Goal: Transaction & Acquisition: Book appointment/travel/reservation

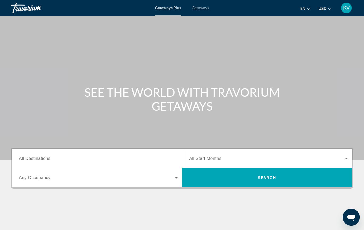
click at [43, 160] on span "All Destinations" at bounding box center [34, 158] width 31 height 5
click at [43, 160] on input "Destination All Destinations" at bounding box center [98, 159] width 159 height 6
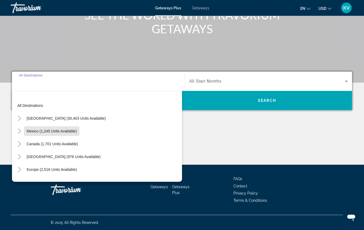
scroll to position [77, 0]
click at [63, 129] on span "Mexico (1,245 units available)" at bounding box center [52, 131] width 50 height 4
type input "**********"
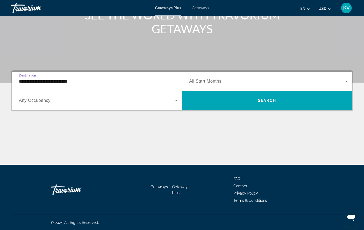
click at [35, 99] on span "Any Occupancy" at bounding box center [35, 100] width 32 height 5
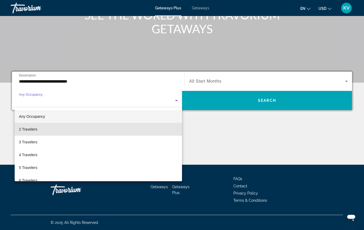
click at [40, 128] on mat-option "2 Travelers" at bounding box center [99, 129] width 168 height 13
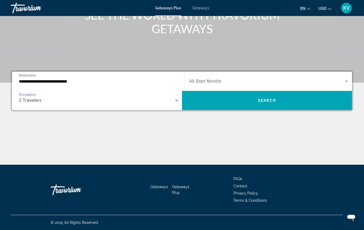
click at [349, 79] on icon "Search widget" at bounding box center [347, 81] width 6 height 6
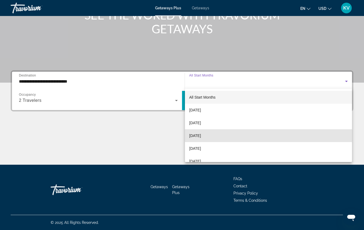
click at [235, 134] on mat-option "[DATE]" at bounding box center [268, 135] width 167 height 13
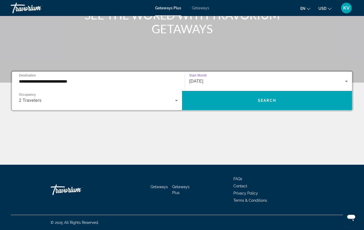
click at [271, 100] on span "Search" at bounding box center [267, 100] width 18 height 4
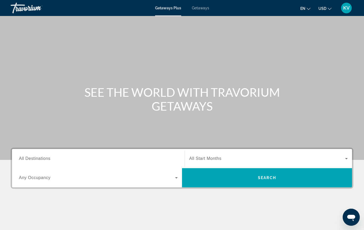
click at [45, 156] on input "Destination All Destinations" at bounding box center [98, 159] width 159 height 6
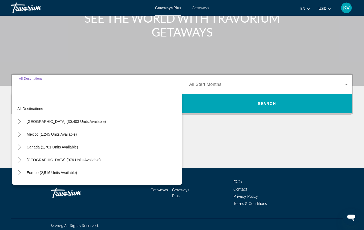
scroll to position [77, 0]
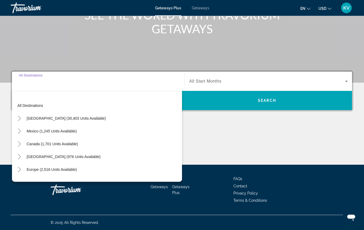
click at [56, 81] on input "Destination All Destinations" at bounding box center [98, 82] width 159 height 6
click at [24, 83] on input "Destination All Destinations" at bounding box center [98, 82] width 159 height 6
click at [24, 75] on span "All Destinations" at bounding box center [31, 75] width 24 height 3
click at [24, 79] on input "Destination All Destinations" at bounding box center [98, 82] width 159 height 6
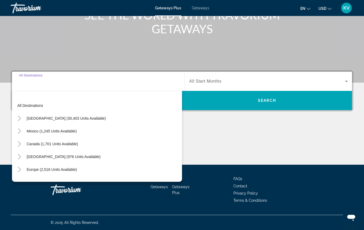
click at [26, 75] on span "All Destinations" at bounding box center [31, 75] width 24 height 3
click at [26, 78] on input "Destination All Destinations" at bounding box center [98, 81] width 159 height 6
click at [39, 82] on input "Destination All Destinations" at bounding box center [98, 81] width 159 height 6
click at [32, 83] on input "Destination All Destinations" at bounding box center [98, 81] width 159 height 6
click at [54, 131] on span "Mexico (1,245 units available)" at bounding box center [52, 131] width 50 height 4
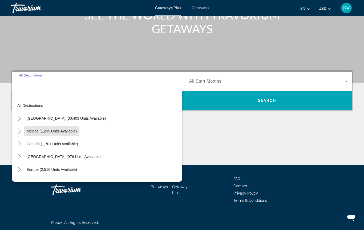
type input "**********"
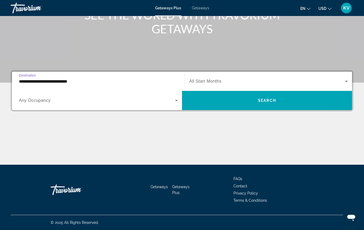
click at [51, 103] on span "Search widget" at bounding box center [97, 100] width 156 height 6
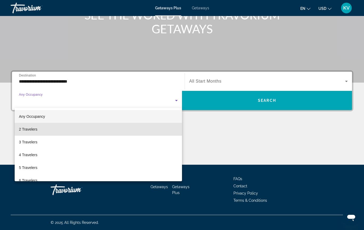
click at [50, 129] on mat-option "2 Travelers" at bounding box center [99, 129] width 168 height 13
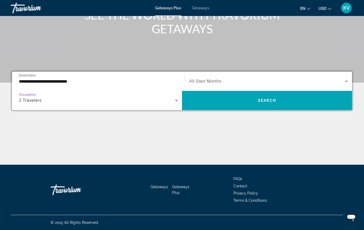
click at [349, 81] on icon "Search widget" at bounding box center [347, 81] width 6 height 6
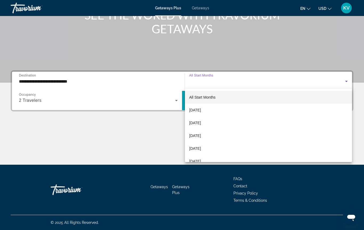
click at [39, 100] on div at bounding box center [182, 115] width 364 height 230
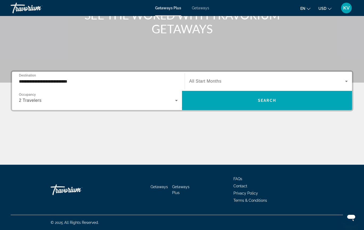
click at [25, 94] on span "Occupancy" at bounding box center [27, 94] width 17 height 3
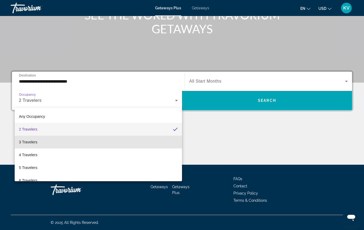
click at [36, 141] on span "3 Travelers" at bounding box center [28, 142] width 18 height 6
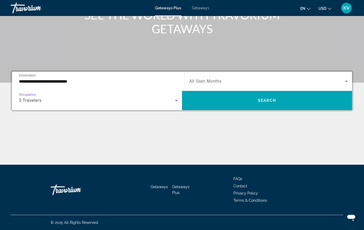
click at [346, 80] on icon "Search widget" at bounding box center [347, 81] width 6 height 6
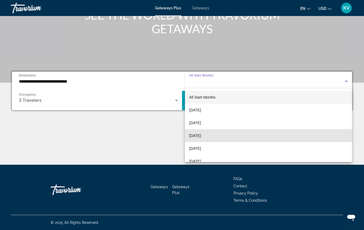
click at [230, 135] on mat-option "[DATE]" at bounding box center [268, 135] width 167 height 13
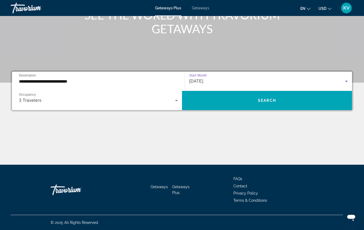
click at [277, 99] on span "Search widget" at bounding box center [267, 100] width 170 height 13
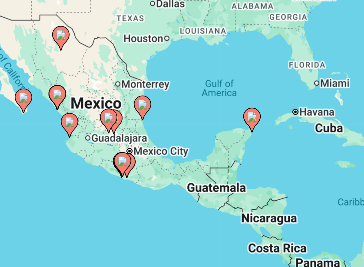
click at [22, 53] on div "To activate drag with keyboard, press Alt + Enter. Once in keyboard drag state,…" at bounding box center [182, 133] width 343 height 160
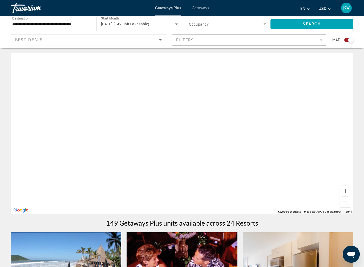
click at [142, 37] on div "Best Deals" at bounding box center [87, 40] width 144 height 6
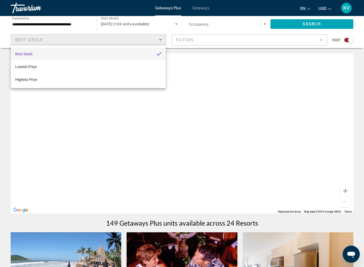
click at [61, 24] on div at bounding box center [182, 133] width 364 height 267
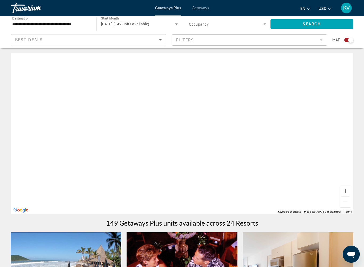
click at [54, 22] on input "**********" at bounding box center [50, 24] width 77 height 6
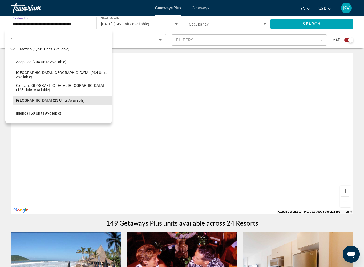
scroll to position [23, 0]
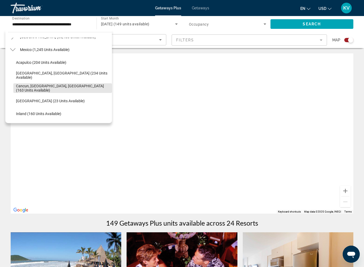
click at [60, 88] on span "Cancun, Cozumel, Riviera Maya (163 units available)" at bounding box center [62, 88] width 93 height 9
type input "**********"
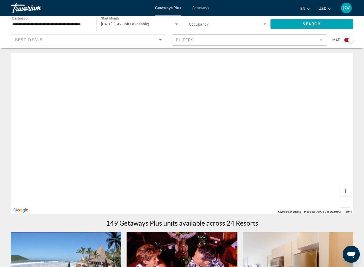
click at [313, 26] on span "Search" at bounding box center [312, 24] width 18 height 4
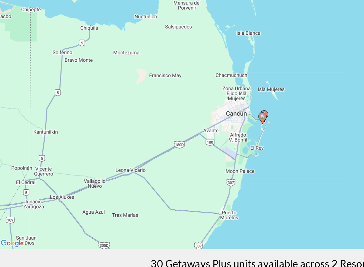
click at [153, 74] on div "To navigate, press the arrow keys. To activate drag with keyboard, press Alt + …" at bounding box center [182, 133] width 343 height 160
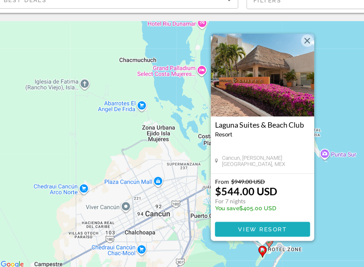
click at [182, 185] on span "View Resort" at bounding box center [181, 187] width 31 height 4
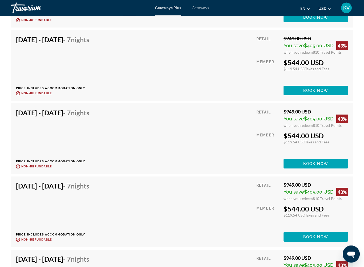
scroll to position [1122, 0]
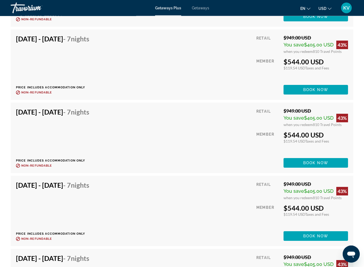
click at [327, 10] on button "USD USD ($) MXN (Mex$) CAD (Can$) GBP (£) EUR (€) AUD (A$) NZD (NZ$) CNY (CN¥)" at bounding box center [325, 9] width 13 height 8
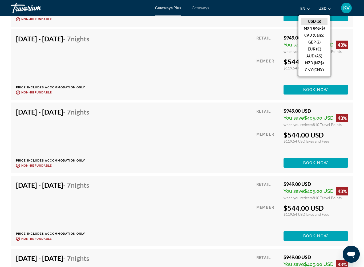
click at [323, 22] on button "USD ($)" at bounding box center [314, 21] width 26 height 7
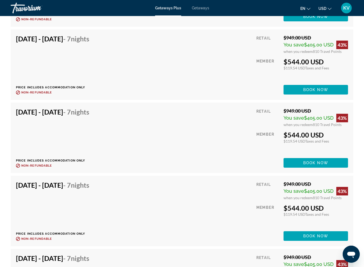
click at [327, 5] on button "USD USD ($) MXN (Mex$) CAD (Can$) GBP (£) EUR (€) AUD (A$) NZD (NZ$) CNY (CN¥)" at bounding box center [325, 9] width 13 height 8
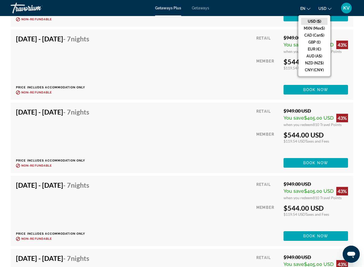
click at [321, 31] on button "MXN (Mex$)" at bounding box center [314, 28] width 26 height 7
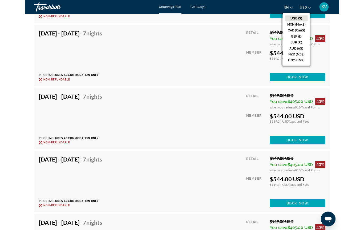
scroll to position [0, 0]
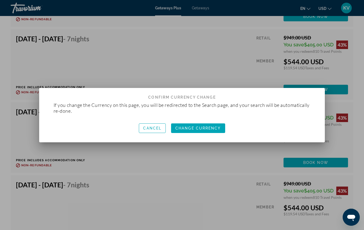
click at [217, 54] on div at bounding box center [182, 115] width 364 height 230
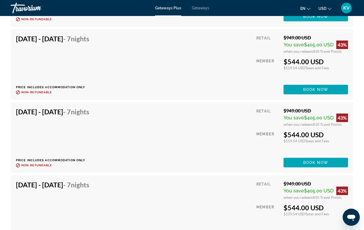
scroll to position [1123, 0]
click at [327, 9] on button "USD USD ($) MXN (Mex$) CAD (Can$) GBP (£) EUR (€) AUD (A$) NZD (NZ$) CNY (CN¥)" at bounding box center [325, 9] width 13 height 8
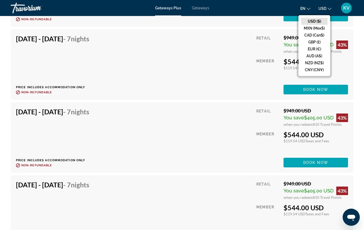
click at [314, 37] on button "CAD (Can$)" at bounding box center [314, 35] width 26 height 7
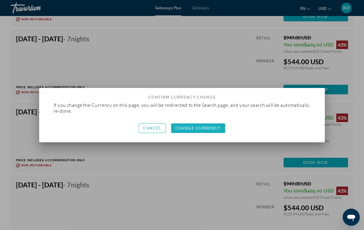
click at [210, 128] on span "Change Currency" at bounding box center [199, 128] width 46 height 4
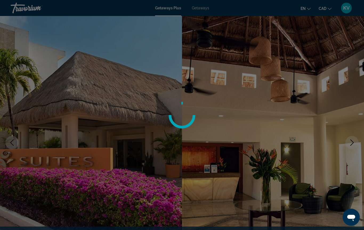
scroll to position [1123, 0]
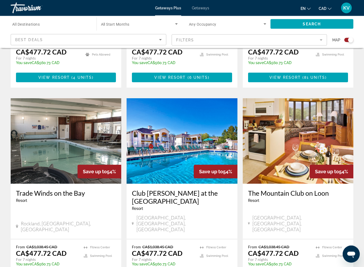
scroll to position [754, 0]
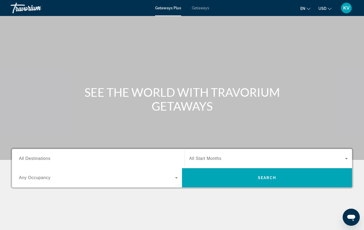
click at [45, 158] on span "All Destinations" at bounding box center [34, 158] width 31 height 5
click at [45, 158] on input "Destination All Destinations" at bounding box center [98, 159] width 159 height 6
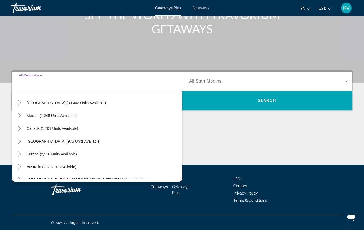
scroll to position [14, 0]
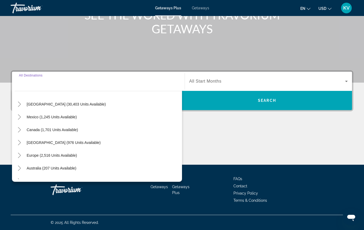
click at [67, 129] on span "Canada (1,701 units available)" at bounding box center [52, 130] width 51 height 4
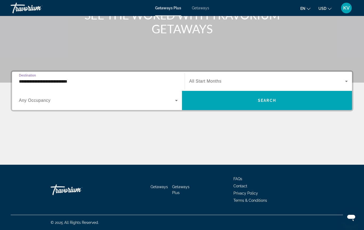
click at [66, 84] on input "**********" at bounding box center [98, 81] width 159 height 6
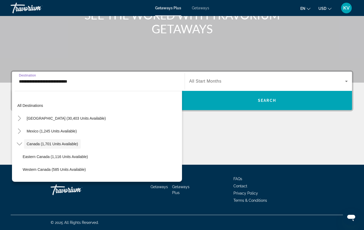
scroll to position [6, 0]
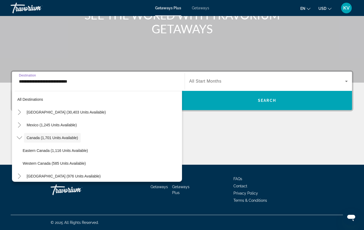
click at [50, 125] on span "Mexico (1,245 units available)" at bounding box center [52, 125] width 50 height 4
type input "**********"
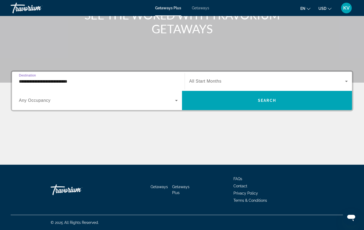
click at [178, 98] on icon "Search widget" at bounding box center [176, 100] width 6 height 6
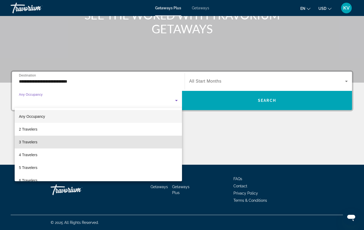
click at [32, 142] on span "3 Travelers" at bounding box center [28, 142] width 18 height 6
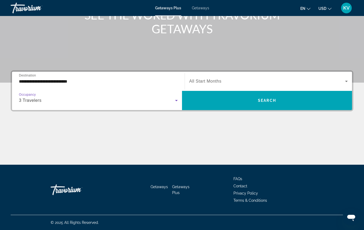
click at [259, 101] on span "Search" at bounding box center [267, 100] width 18 height 4
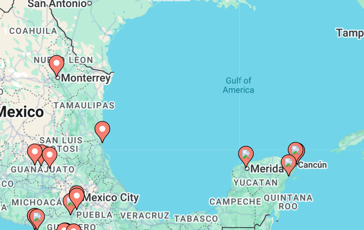
click at [107, 57] on div "To activate drag with keyboard, press Alt + Enter. Once in keyboard drag state,…" at bounding box center [182, 133] width 343 height 160
click at [106, 56] on div "To activate drag with keyboard, press Alt + Enter. Once in keyboard drag state,…" at bounding box center [182, 133] width 343 height 160
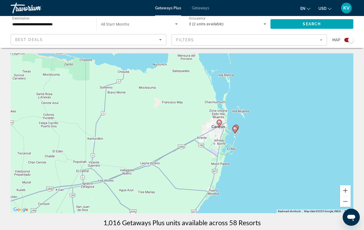
type input "**********"
click at [220, 123] on image "Main content" at bounding box center [219, 122] width 3 height 3
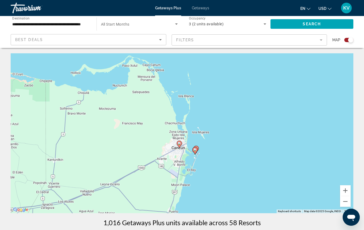
click at [176, 150] on div "To activate drag with keyboard, press Alt + Enter. Once in keyboard drag state,…" at bounding box center [182, 133] width 343 height 160
click at [178, 149] on div "To activate drag with keyboard, press Alt + Enter. Once in keyboard drag state,…" at bounding box center [182, 133] width 343 height 160
click at [177, 148] on gmp-advanced-marker "Main content" at bounding box center [179, 145] width 5 height 8
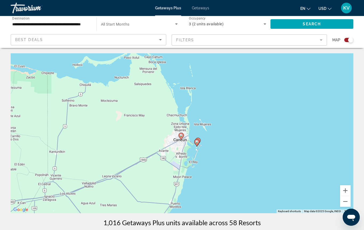
click at [183, 138] on gmp-advanced-marker "Main content" at bounding box center [181, 137] width 5 height 8
click at [180, 142] on div "To navigate, press the arrow keys. To activate drag with keyboard, press Alt + …" at bounding box center [182, 133] width 343 height 160
click at [177, 144] on div "To activate drag with keyboard, press Alt + Enter. Once in keyboard drag state,…" at bounding box center [182, 133] width 343 height 160
click at [175, 141] on div "To activate drag with keyboard, press Alt + Enter. Once in keyboard drag state,…" at bounding box center [182, 133] width 343 height 160
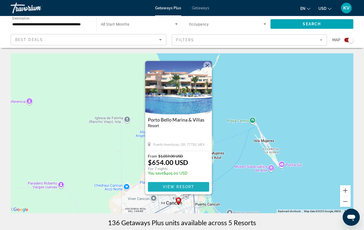
click at [178, 186] on span "View Resort" at bounding box center [178, 187] width 31 height 4
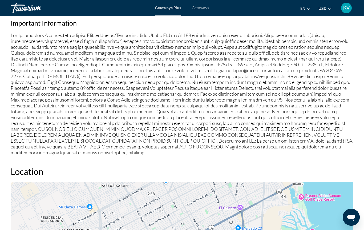
scroll to position [530, 0]
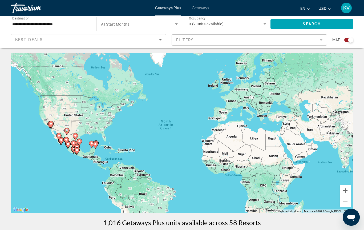
click at [160, 40] on icon "Sort by" at bounding box center [160, 40] width 6 height 6
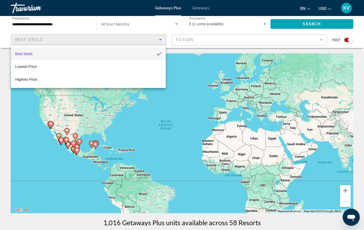
click at [220, 46] on div at bounding box center [182, 115] width 364 height 230
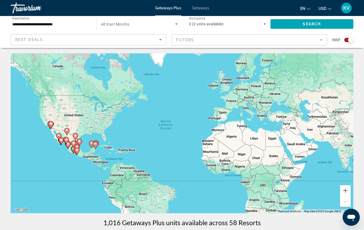
click at [210, 40] on mat-form-field "Filters" at bounding box center [250, 39] width 156 height 11
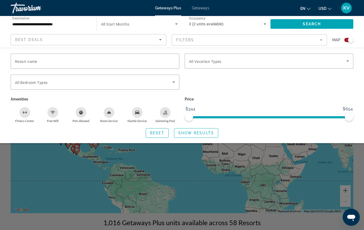
click at [67, 64] on input "Resort name" at bounding box center [95, 61] width 160 height 6
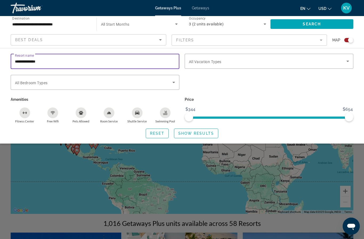
type input "**********"
click at [319, 39] on mat-form-field "Filters" at bounding box center [250, 39] width 156 height 11
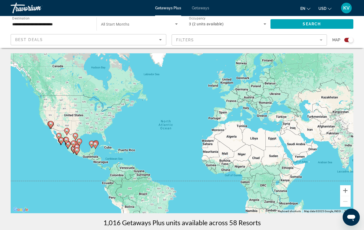
click at [176, 21] on icon "Search widget" at bounding box center [176, 24] width 6 height 6
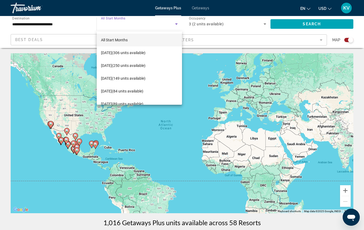
click at [146, 80] on span "November 2025 (149 units available)" at bounding box center [123, 78] width 45 height 6
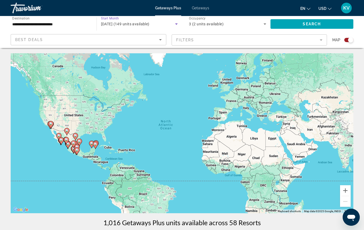
click at [332, 7] on icon "Change currency" at bounding box center [330, 9] width 4 height 4
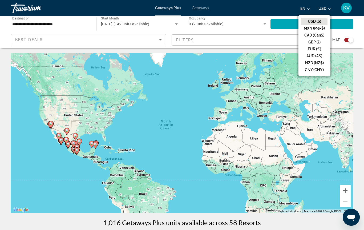
click at [321, 36] on button "CAD (Can$)" at bounding box center [314, 35] width 26 height 7
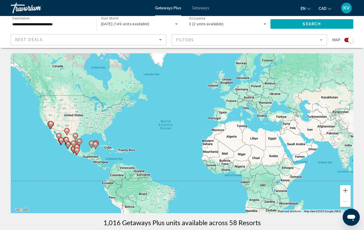
click at [201, 25] on span "3 (2 units available)" at bounding box center [206, 24] width 35 height 4
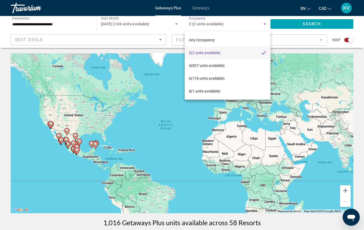
click at [312, 21] on div at bounding box center [182, 115] width 364 height 230
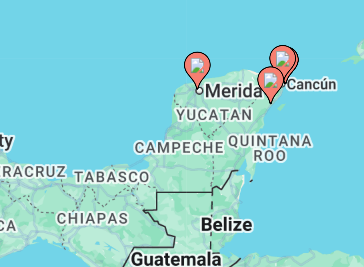
click at [63, 53] on div "To activate drag with keyboard, press Alt + Enter. Once in keyboard drag state,…" at bounding box center [182, 133] width 343 height 160
type input "**********"
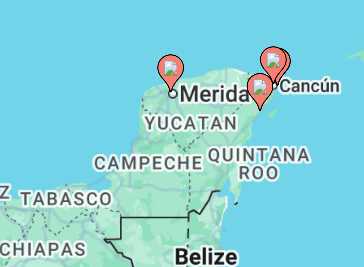
click at [57, 53] on div "To activate drag with keyboard, press Alt + Enter. Once in keyboard drag state,…" at bounding box center [182, 133] width 343 height 160
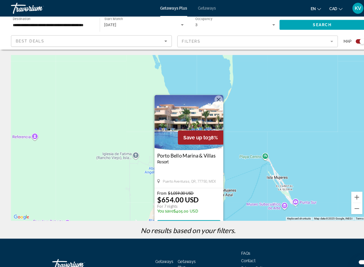
click at [264, 24] on icon "Search widget" at bounding box center [265, 23] width 3 height 1
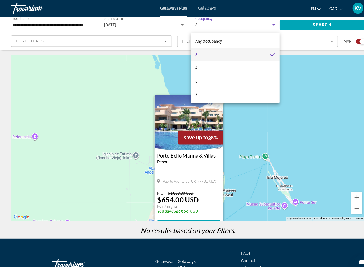
click at [302, 88] on div at bounding box center [182, 133] width 364 height 267
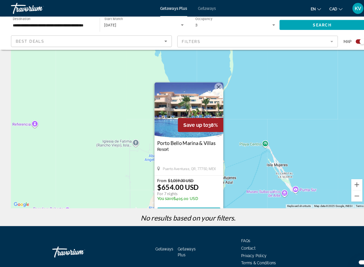
scroll to position [12, 0]
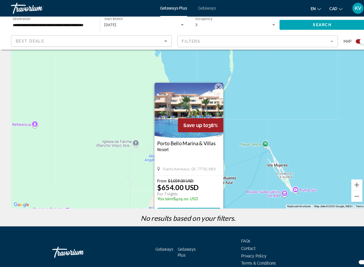
click at [190, 136] on h3 "Porto Bello Marina & Villas" at bounding box center [182, 138] width 61 height 5
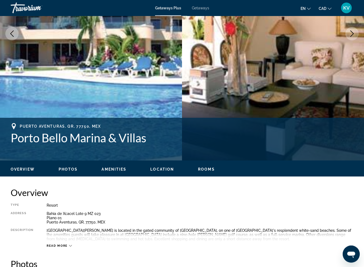
scroll to position [109, 0]
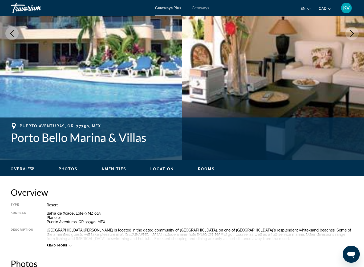
click at [3, 31] on img "Main content" at bounding box center [91, 33] width 182 height 253
click at [10, 29] on button "Previous image" at bounding box center [11, 33] width 13 height 13
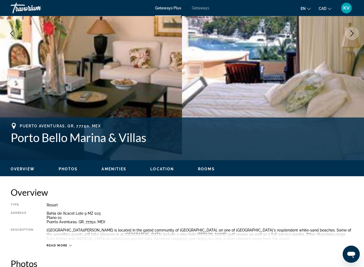
click at [14, 33] on icon "Previous image" at bounding box center [12, 33] width 6 height 6
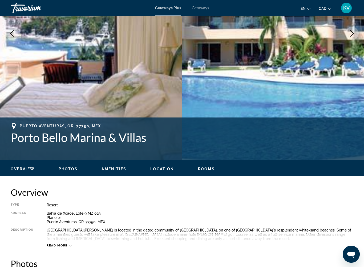
click at [13, 34] on icon "Previous image" at bounding box center [12, 33] width 6 height 6
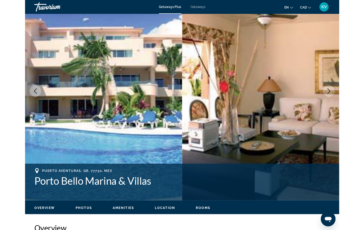
scroll to position [0, 0]
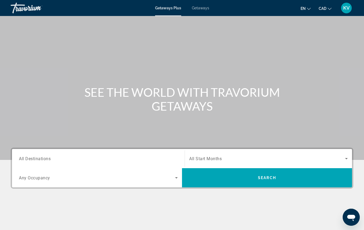
click at [200, 8] on span "Getaways" at bounding box center [200, 8] width 17 height 4
click at [202, 156] on span "Search widget" at bounding box center [267, 159] width 156 height 6
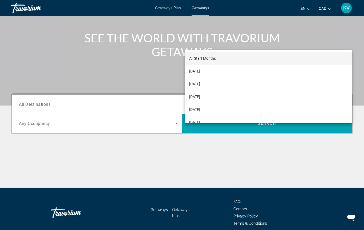
scroll to position [77, 0]
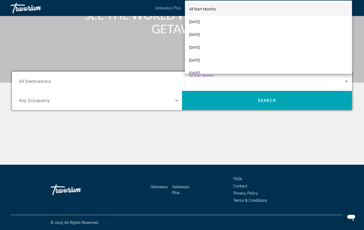
click at [200, 48] on span "[DATE]" at bounding box center [194, 47] width 11 height 6
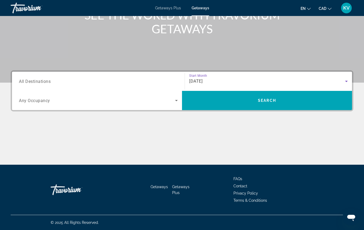
click at [57, 84] on input "Destination All Destinations" at bounding box center [98, 81] width 159 height 6
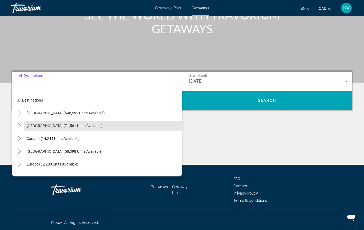
click at [44, 125] on span "Mexico (71,561 units available)" at bounding box center [65, 126] width 76 height 4
type input "**********"
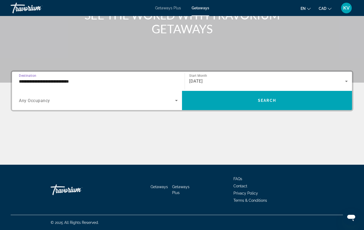
click at [69, 101] on span "Search widget" at bounding box center [97, 100] width 156 height 6
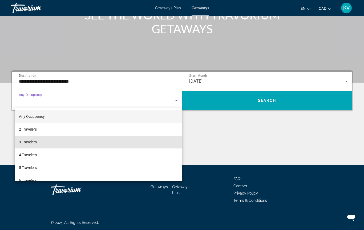
click at [31, 142] on span "3 Travelers" at bounding box center [28, 142] width 18 height 6
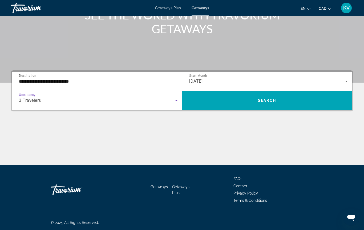
click at [265, 100] on span "Search" at bounding box center [267, 100] width 18 height 4
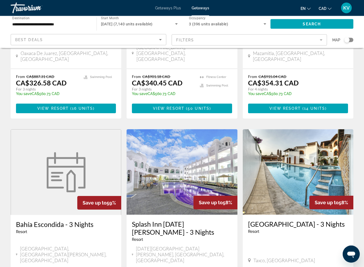
scroll to position [139, 0]
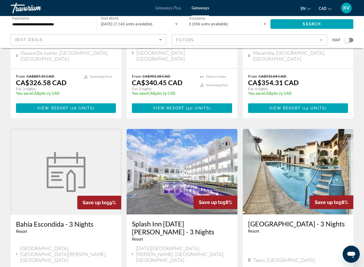
click at [321, 183] on img "Main content" at bounding box center [298, 171] width 111 height 85
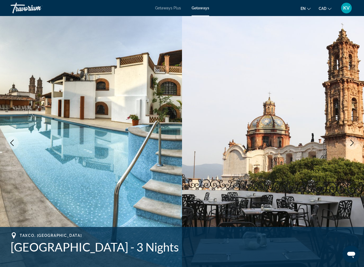
click at [349, 137] on button "Next image" at bounding box center [352, 142] width 13 height 13
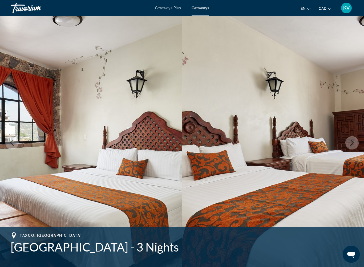
click at [168, 102] on img "Main content" at bounding box center [91, 142] width 182 height 253
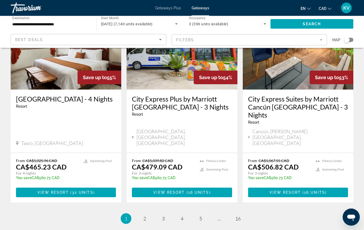
scroll to position [681, 0]
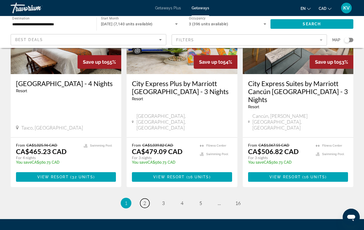
click at [142, 199] on link "page 2" at bounding box center [144, 203] width 9 height 9
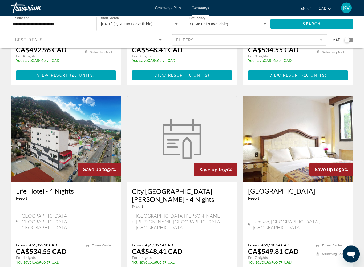
click at [316, 41] on mat-form-field "Filters" at bounding box center [250, 39] width 156 height 11
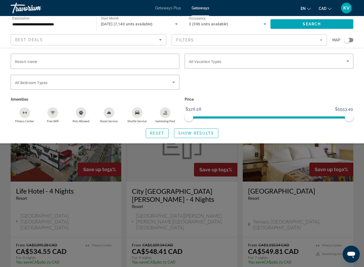
click at [103, 64] on input "Resort name" at bounding box center [95, 61] width 160 height 6
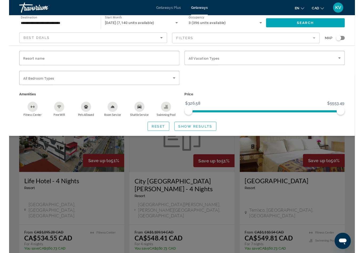
scroll to position [375, 0]
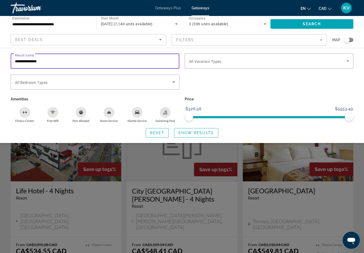
type input "**********"
click at [171, 85] on icon "Search widget" at bounding box center [174, 82] width 6 height 6
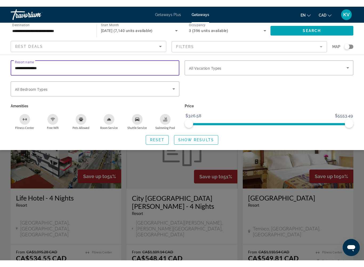
scroll to position [375, 0]
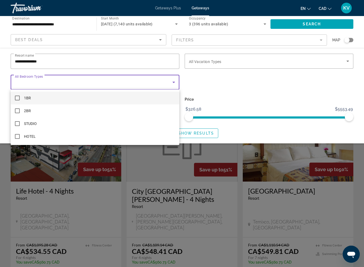
click at [264, 101] on div at bounding box center [182, 133] width 364 height 267
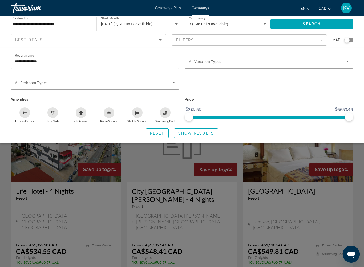
click at [346, 60] on icon "Search widget" at bounding box center [348, 61] width 6 height 6
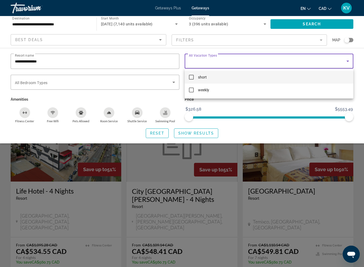
click at [253, 107] on div at bounding box center [182, 133] width 364 height 267
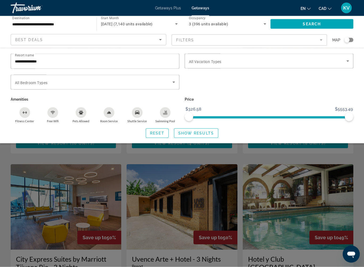
scroll to position [508, 0]
click at [320, 40] on mat-form-field "Filters" at bounding box center [250, 39] width 156 height 11
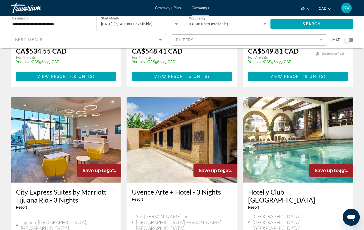
scroll to position [575, 0]
click at [286, 101] on img "Main content" at bounding box center [298, 140] width 111 height 85
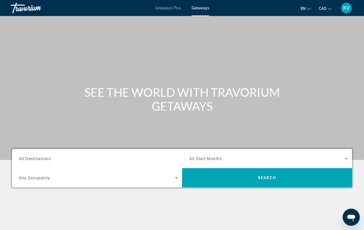
click at [343, 158] on span "Search widget" at bounding box center [267, 159] width 156 height 6
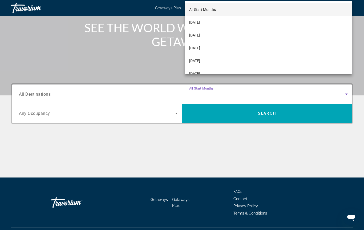
scroll to position [77, 0]
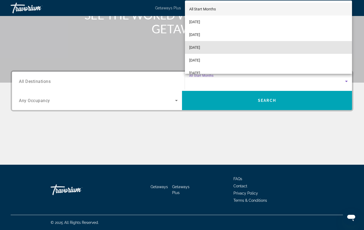
click at [200, 47] on span "[DATE]" at bounding box center [194, 47] width 11 height 6
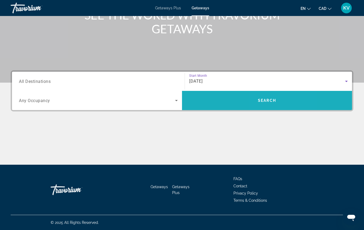
click at [278, 102] on span "Search widget" at bounding box center [267, 100] width 170 height 13
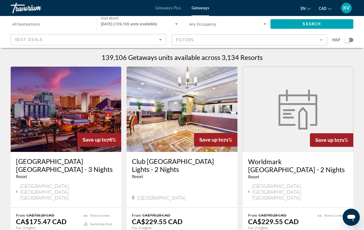
click at [158, 39] on icon "Sort by" at bounding box center [160, 40] width 6 height 6
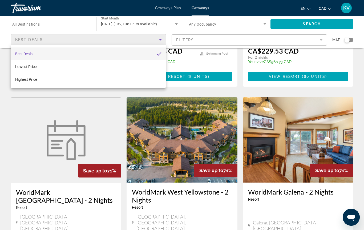
scroll to position [573, 0]
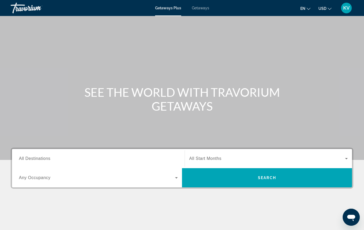
click at [208, 156] on span "Search widget" at bounding box center [267, 159] width 156 height 6
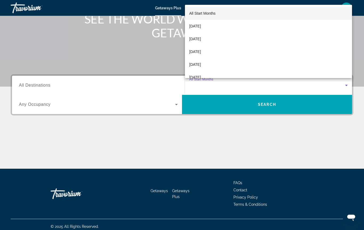
scroll to position [77, 0]
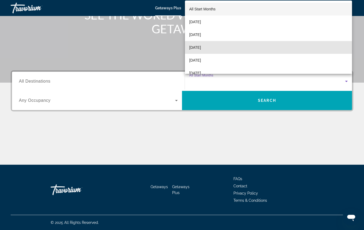
click at [201, 49] on span "[DATE]" at bounding box center [195, 47] width 12 height 6
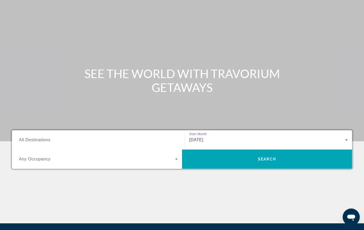
scroll to position [0, 0]
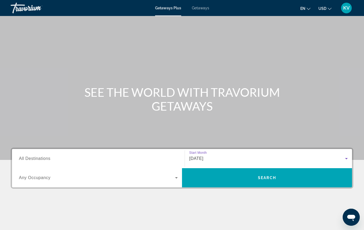
click at [49, 180] on span "Any Occupancy" at bounding box center [35, 178] width 32 height 5
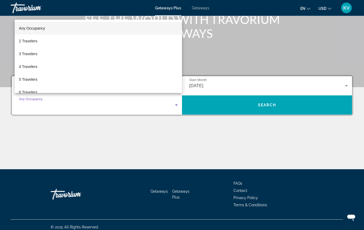
scroll to position [77, 0]
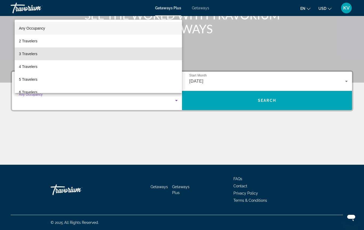
click at [30, 53] on span "3 Travelers" at bounding box center [28, 54] width 18 height 6
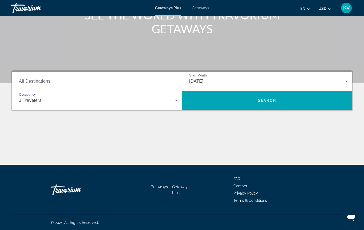
click at [43, 81] on span "All Destinations" at bounding box center [34, 81] width 31 height 5
click at [43, 81] on input "Destination All Destinations" at bounding box center [98, 81] width 159 height 6
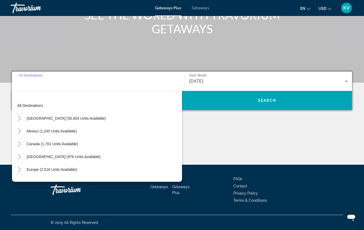
click at [63, 132] on span "Mexico (1,245 units available)" at bounding box center [52, 131] width 50 height 4
type input "**********"
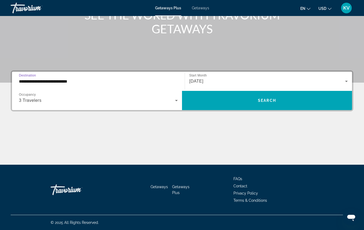
click at [263, 100] on span "Search" at bounding box center [267, 100] width 18 height 4
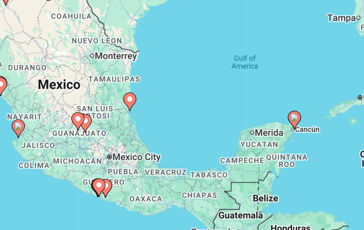
type input "**********"
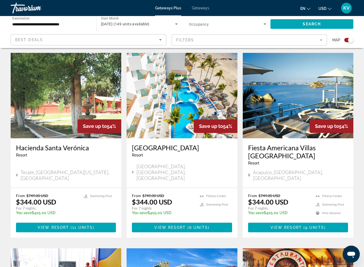
scroll to position [178, 0]
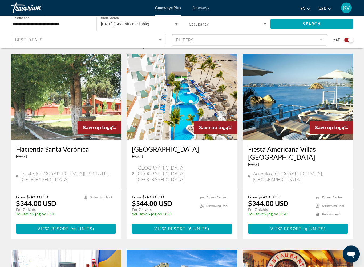
click at [185, 102] on img "Main content" at bounding box center [182, 96] width 111 height 85
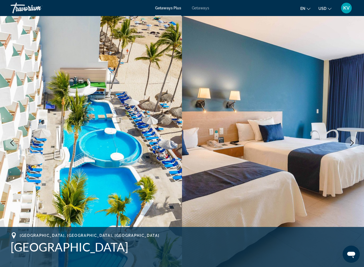
click at [349, 143] on icon "Next image" at bounding box center [352, 143] width 6 height 6
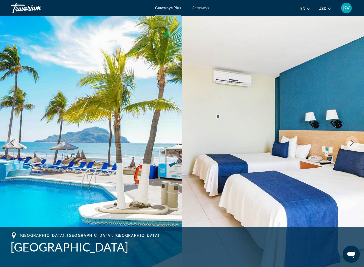
click at [349, 140] on button "Next image" at bounding box center [352, 142] width 13 height 13
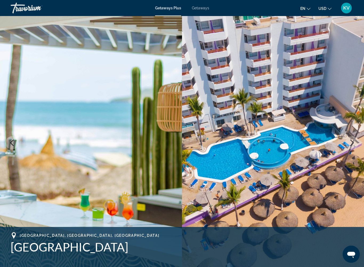
click at [347, 142] on button "Next image" at bounding box center [352, 142] width 13 height 13
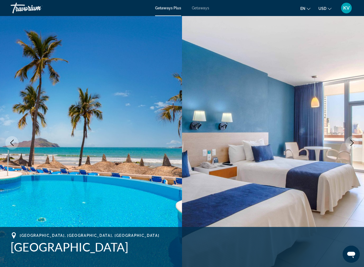
click at [348, 139] on button "Next image" at bounding box center [352, 142] width 13 height 13
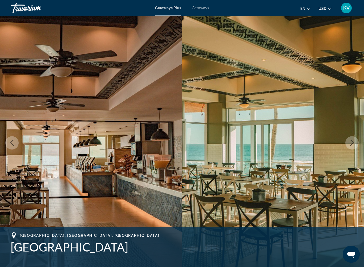
click at [346, 140] on button "Next image" at bounding box center [352, 142] width 13 height 13
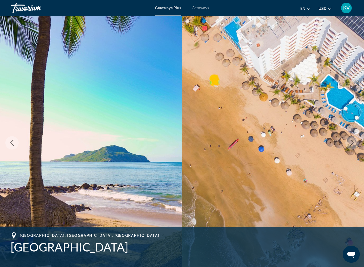
click at [347, 137] on img "Main content" at bounding box center [273, 142] width 182 height 253
click at [346, 139] on img "Main content" at bounding box center [273, 142] width 182 height 253
click at [351, 139] on button "Next image" at bounding box center [352, 142] width 13 height 13
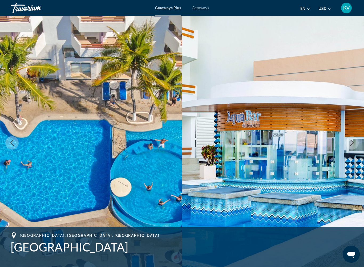
click at [349, 138] on button "Next image" at bounding box center [352, 142] width 13 height 13
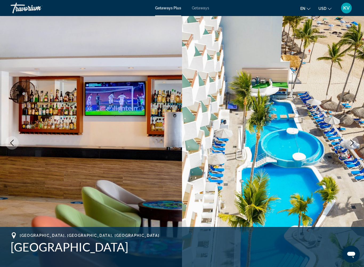
click at [348, 142] on button "Next image" at bounding box center [352, 142] width 13 height 13
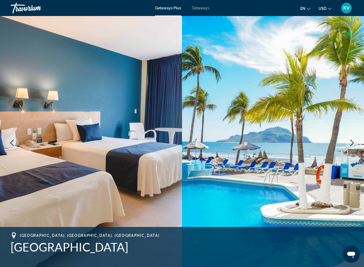
click at [349, 145] on icon "Next image" at bounding box center [352, 143] width 6 height 6
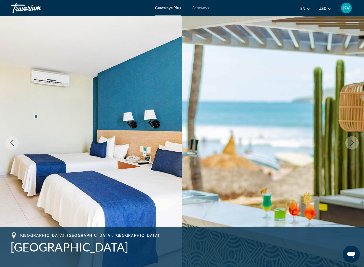
click at [350, 141] on icon "Next image" at bounding box center [352, 143] width 6 height 6
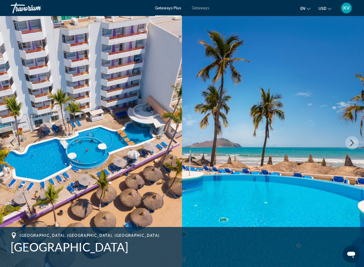
click at [347, 140] on button "Next image" at bounding box center [352, 142] width 13 height 13
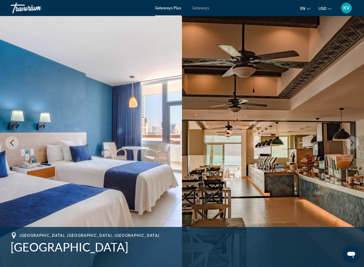
click at [351, 143] on icon "Next image" at bounding box center [352, 143] width 6 height 6
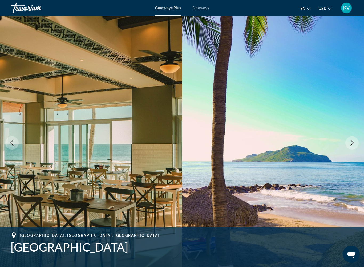
click at [350, 140] on icon "Next image" at bounding box center [352, 143] width 6 height 6
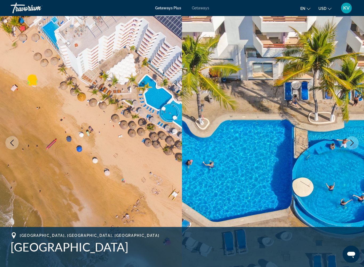
click at [351, 140] on icon "Next image" at bounding box center [352, 143] width 6 height 6
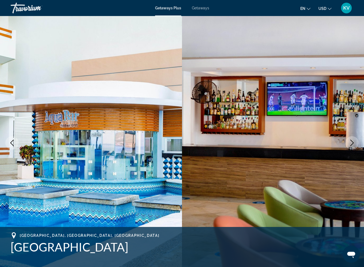
click at [352, 139] on button "Next image" at bounding box center [352, 142] width 13 height 13
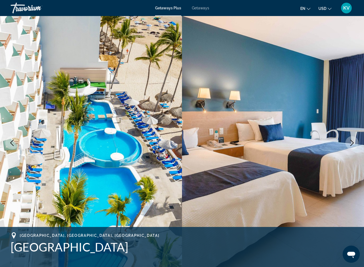
click at [349, 141] on button "Next image" at bounding box center [352, 142] width 13 height 13
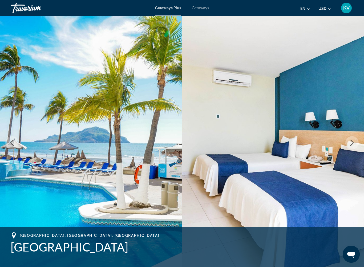
click at [99, 61] on img "Main content" at bounding box center [91, 142] width 182 height 253
click at [53, 41] on img "Main content" at bounding box center [91, 142] width 182 height 253
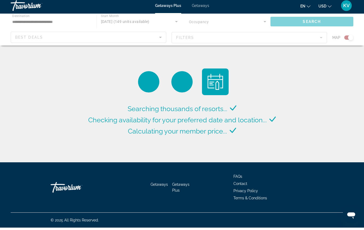
scroll to position [1, 0]
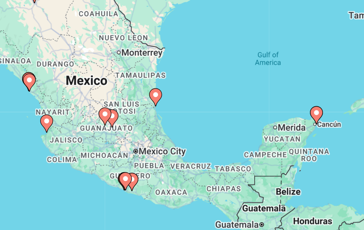
type input "**********"
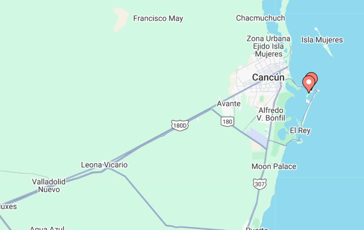
click at [113, 52] on div "To activate drag with keyboard, press Alt + Enter. Once in keyboard drag state,…" at bounding box center [182, 132] width 343 height 160
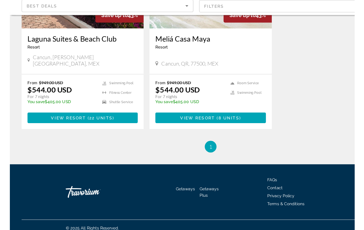
scroll to position [263, 0]
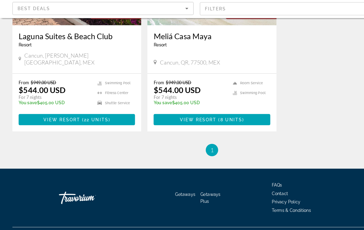
click at [182, 158] on span "1" at bounding box center [182, 161] width 3 height 6
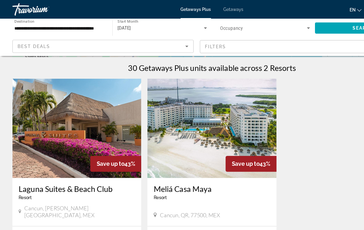
scroll to position [164, 0]
click at [191, 105] on img "Main content" at bounding box center [182, 110] width 111 height 85
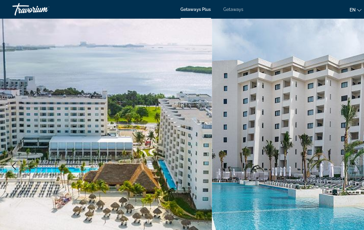
click at [302, 97] on img "Main content" at bounding box center [273, 142] width 182 height 253
click at [300, 102] on img "Main content" at bounding box center [273, 142] width 182 height 253
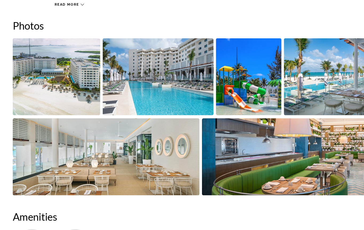
scroll to position [321, 0]
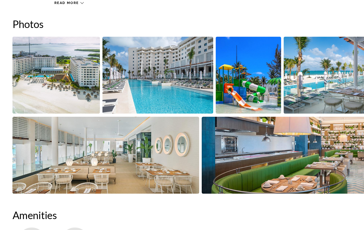
click at [208, 71] on img "Open full-screen image slider" at bounding box center [213, 95] width 57 height 66
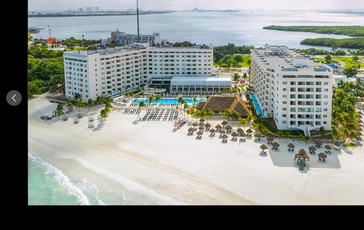
click at [304, 83] on img "Main content" at bounding box center [182, 115] width 316 height 184
click at [306, 78] on img "Main content" at bounding box center [182, 115] width 316 height 184
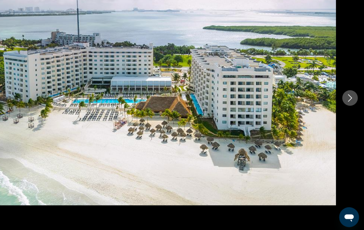
click at [349, 112] on icon "Next image" at bounding box center [352, 115] width 6 height 6
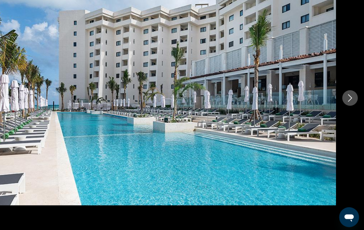
click at [349, 112] on icon "Next image" at bounding box center [352, 115] width 6 height 6
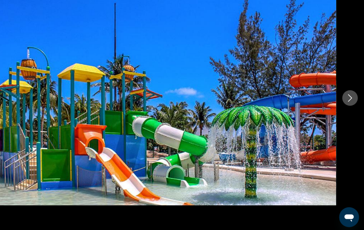
click at [349, 112] on icon "Next image" at bounding box center [352, 115] width 6 height 6
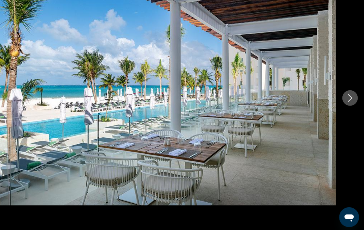
click at [349, 112] on icon "Next image" at bounding box center [352, 115] width 6 height 6
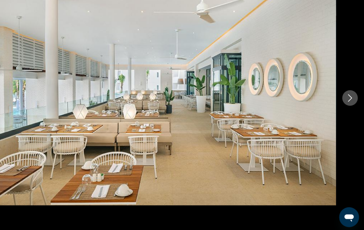
click at [351, 112] on icon "Next image" at bounding box center [352, 115] width 3 height 6
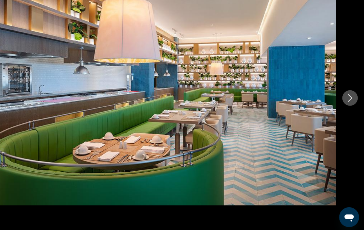
click at [349, 112] on icon "Next image" at bounding box center [352, 115] width 6 height 6
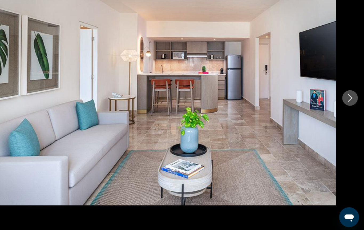
click at [349, 112] on icon "Next image" at bounding box center [352, 115] width 6 height 6
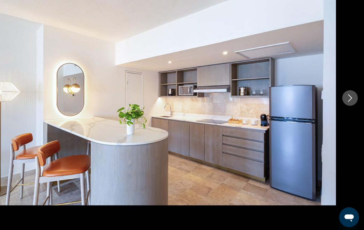
click at [349, 112] on icon "Next image" at bounding box center [352, 115] width 6 height 6
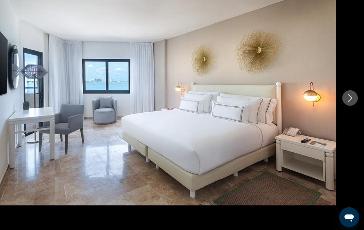
click at [349, 112] on icon "Next image" at bounding box center [352, 115] width 6 height 6
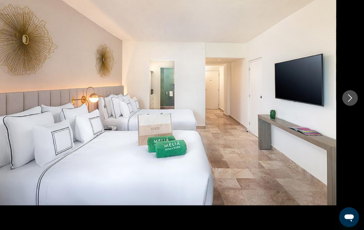
click at [349, 112] on icon "Next image" at bounding box center [352, 115] width 6 height 6
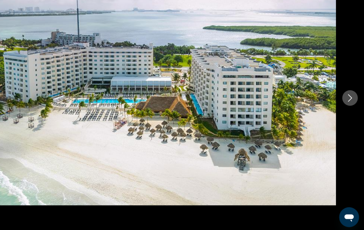
click at [349, 112] on icon "Next image" at bounding box center [352, 115] width 6 height 6
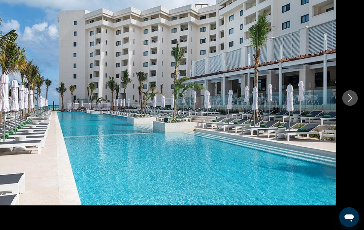
click at [349, 112] on icon "Next image" at bounding box center [352, 115] width 6 height 6
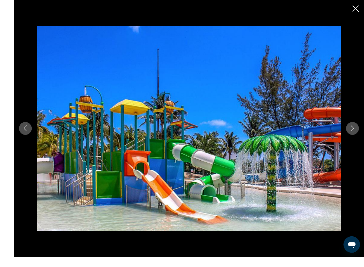
scroll to position [658, 0]
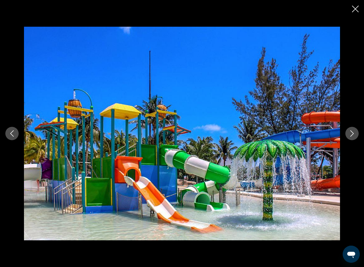
click at [356, 10] on icon "Close slideshow" at bounding box center [355, 9] width 7 height 7
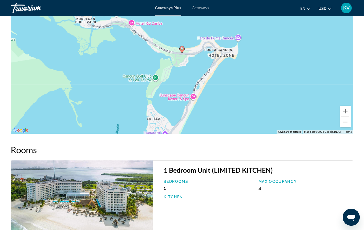
scroll to position [851, 0]
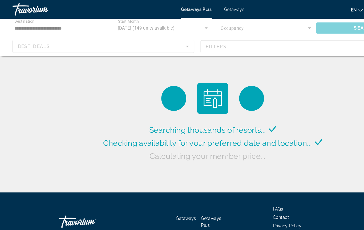
click at [45, 22] on div "Main content" at bounding box center [182, 32] width 364 height 32
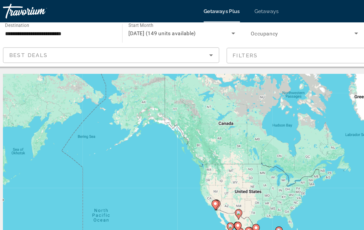
click at [157, 41] on icon "Sort by" at bounding box center [160, 40] width 6 height 6
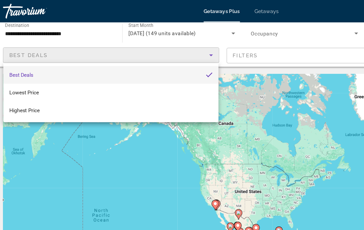
click at [47, 23] on div at bounding box center [182, 115] width 364 height 230
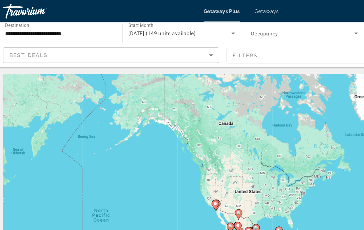
click at [50, 24] on input "**********" at bounding box center [50, 24] width 77 height 6
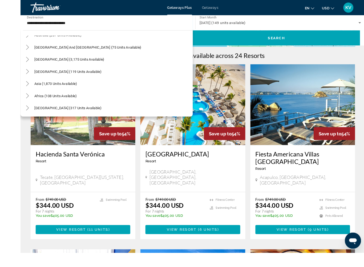
scroll to position [171, 0]
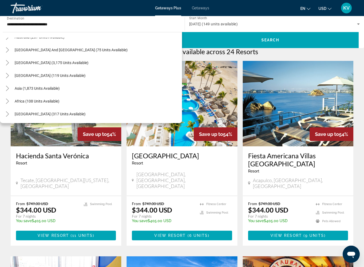
click at [174, 25] on input "**********" at bounding box center [92, 24] width 171 height 6
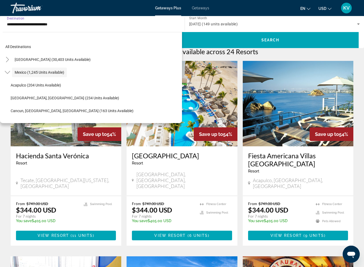
click at [154, 24] on input "**********" at bounding box center [92, 24] width 171 height 6
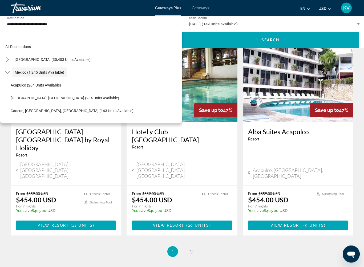
scroll to position [787, 0]
click at [194, 230] on link "page 2" at bounding box center [191, 251] width 9 height 9
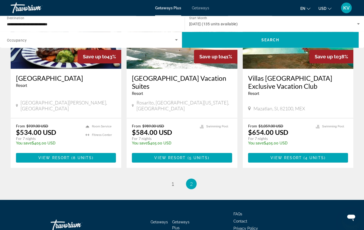
scroll to position [638, 0]
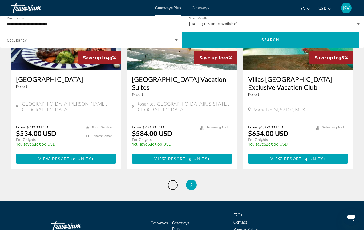
click at [173, 182] on span "1" at bounding box center [173, 185] width 3 height 6
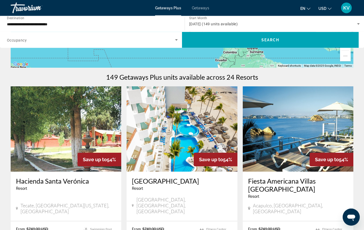
scroll to position [144, 0]
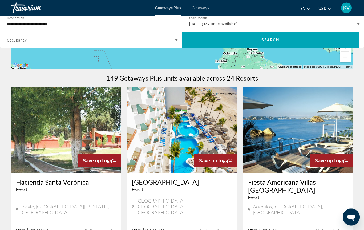
click at [312, 124] on img "Main content" at bounding box center [298, 130] width 111 height 85
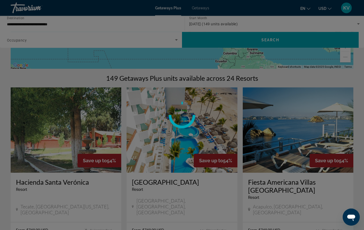
scroll to position [145, 0]
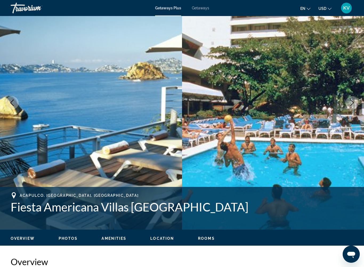
scroll to position [40, 0]
click at [351, 101] on icon "Next image" at bounding box center [352, 103] width 6 height 6
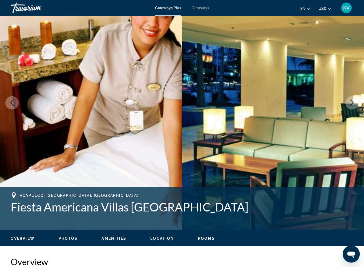
click at [350, 105] on icon "Next image" at bounding box center [352, 103] width 6 height 6
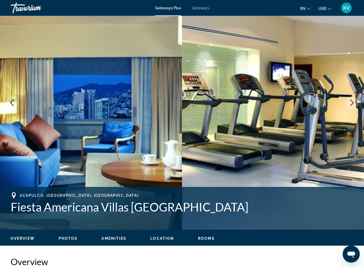
click at [348, 105] on button "Next image" at bounding box center [352, 102] width 13 height 13
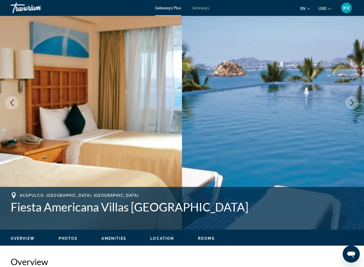
click at [353, 100] on icon "Next image" at bounding box center [352, 103] width 6 height 6
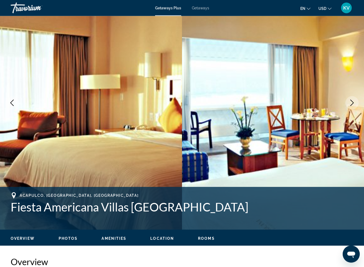
click at [351, 102] on icon "Next image" at bounding box center [352, 103] width 6 height 6
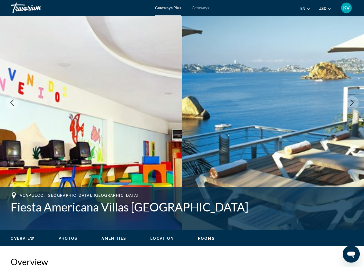
click at [351, 101] on icon "Next image" at bounding box center [352, 103] width 6 height 6
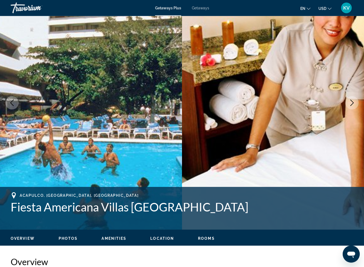
click at [349, 103] on button "Next image" at bounding box center [352, 102] width 13 height 13
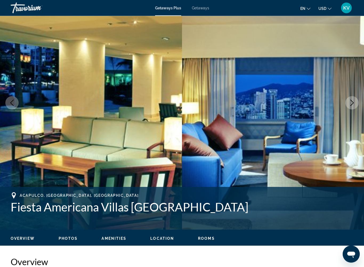
click at [348, 104] on button "Next image" at bounding box center [352, 102] width 13 height 13
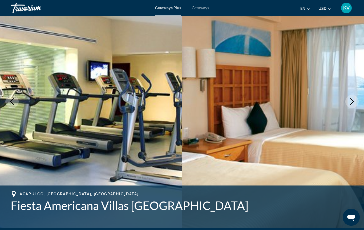
scroll to position [0, 0]
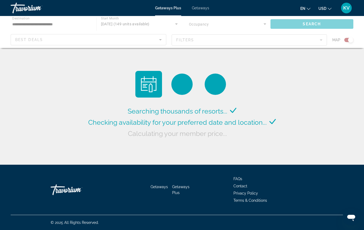
click at [312, 26] on div "Main content" at bounding box center [182, 32] width 364 height 32
